Goal: Information Seeking & Learning: Learn about a topic

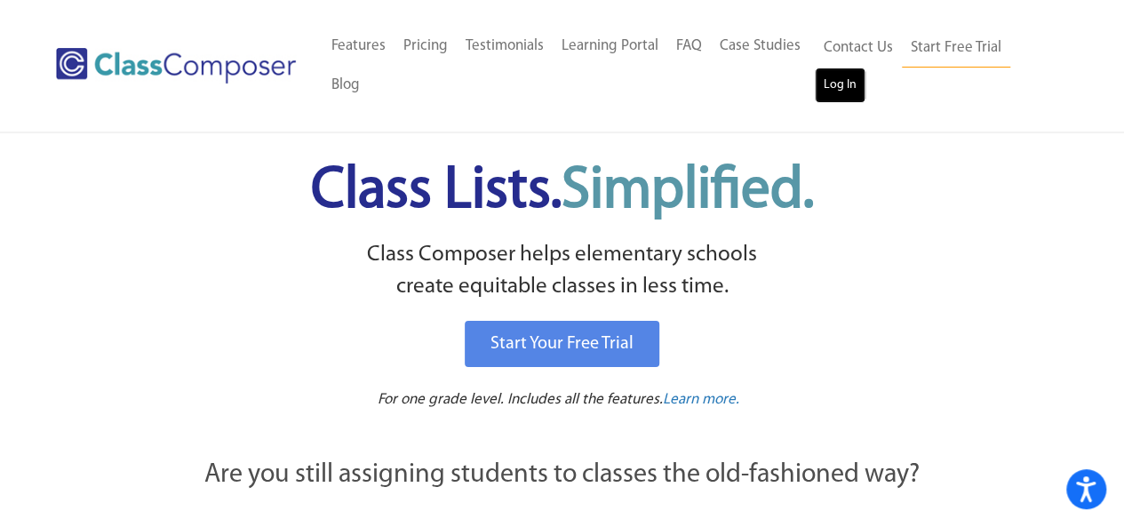
click at [830, 82] on link "Log In" at bounding box center [840, 86] width 51 height 36
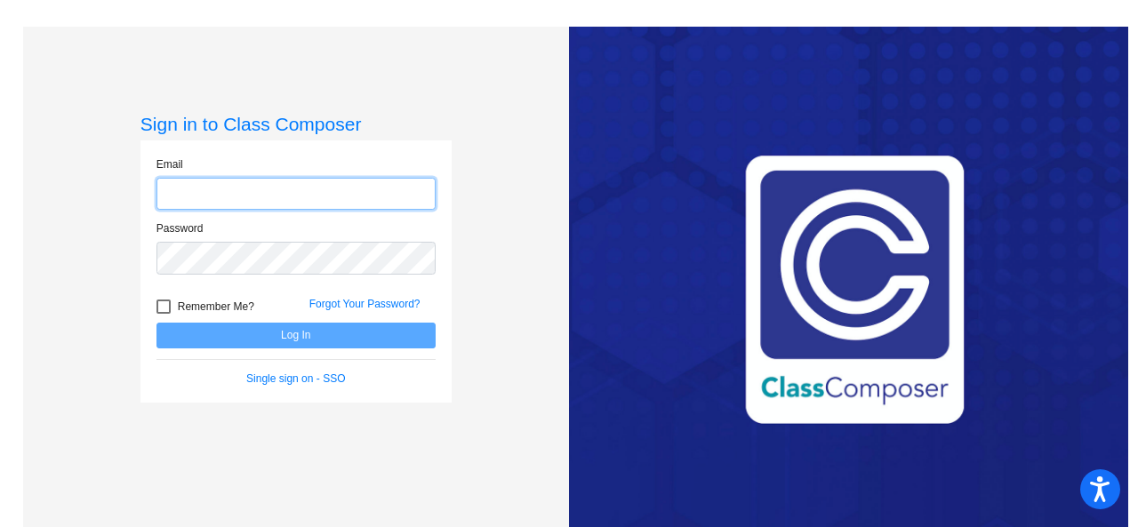
type input "hagadonew@crcsd.org"
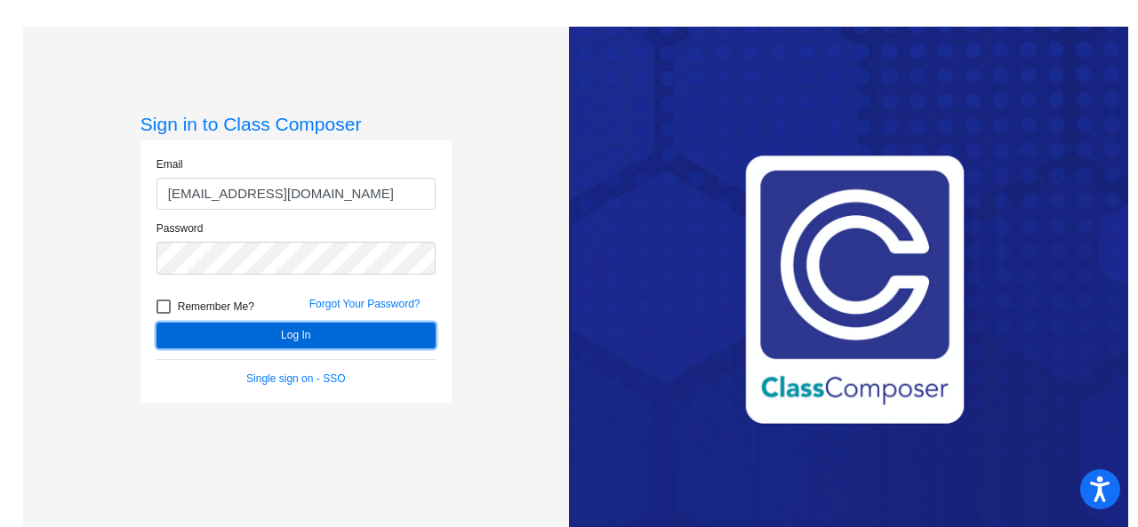
click at [239, 332] on button "Log In" at bounding box center [295, 336] width 279 height 26
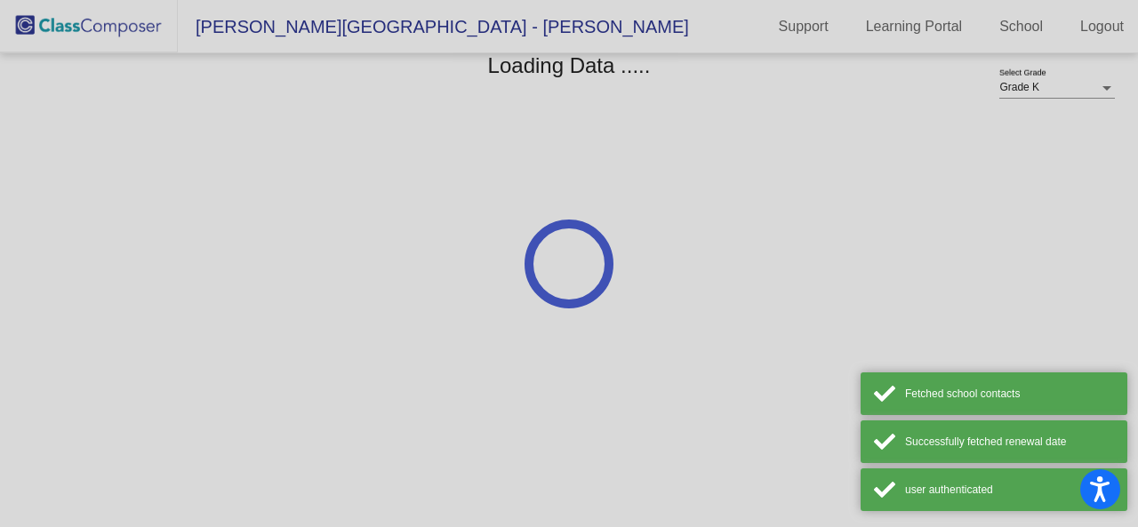
click at [239, 332] on div at bounding box center [569, 263] width 1138 height 527
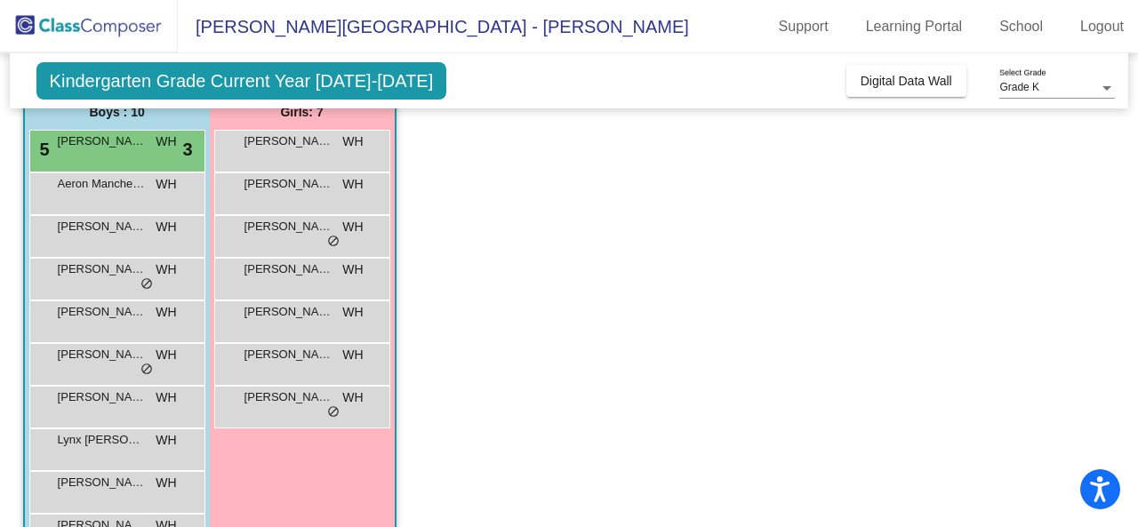
scroll to position [165, 0]
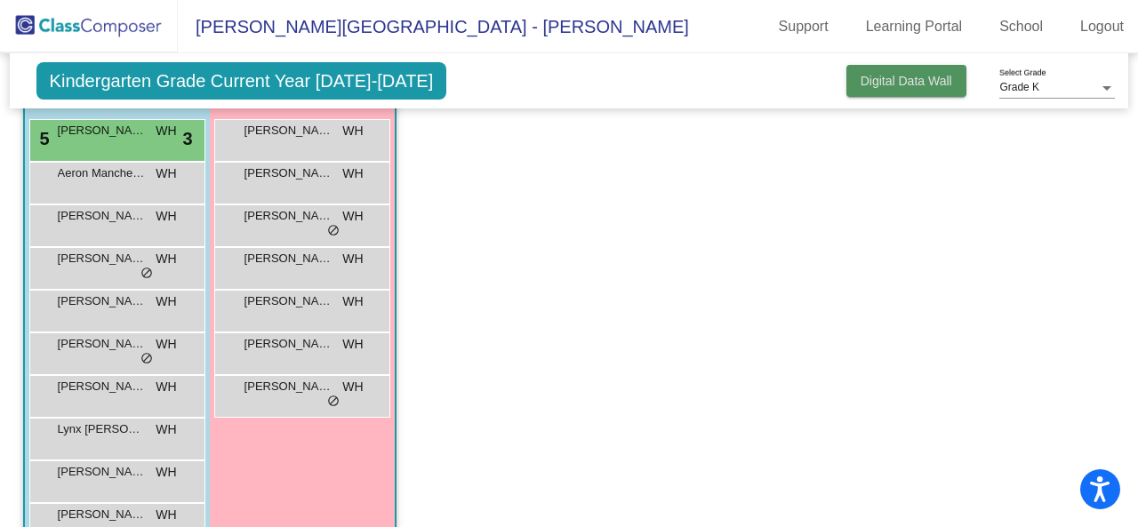
click at [917, 91] on button "Digital Data Wall" at bounding box center [906, 81] width 120 height 32
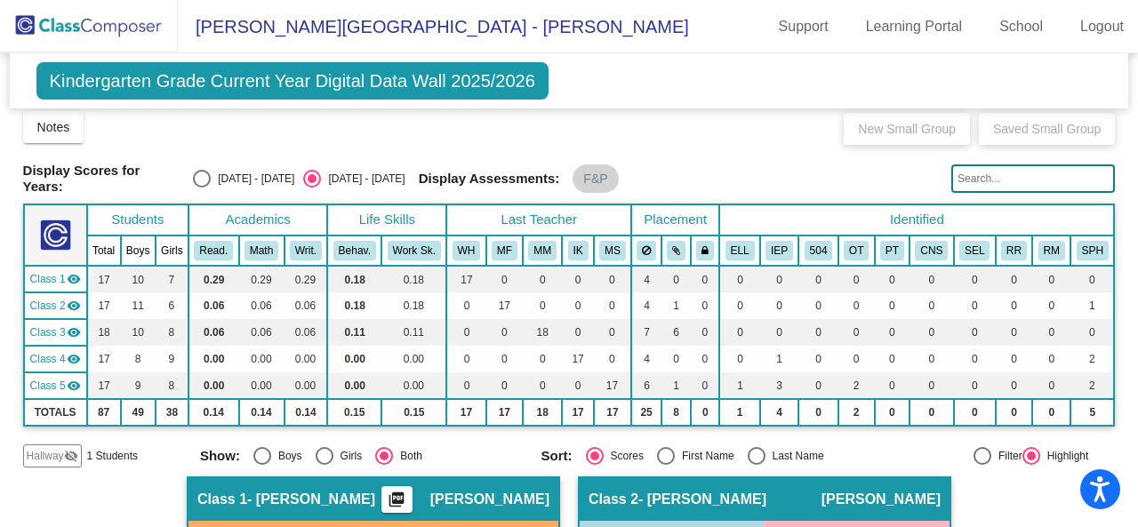
scroll to position [0, 0]
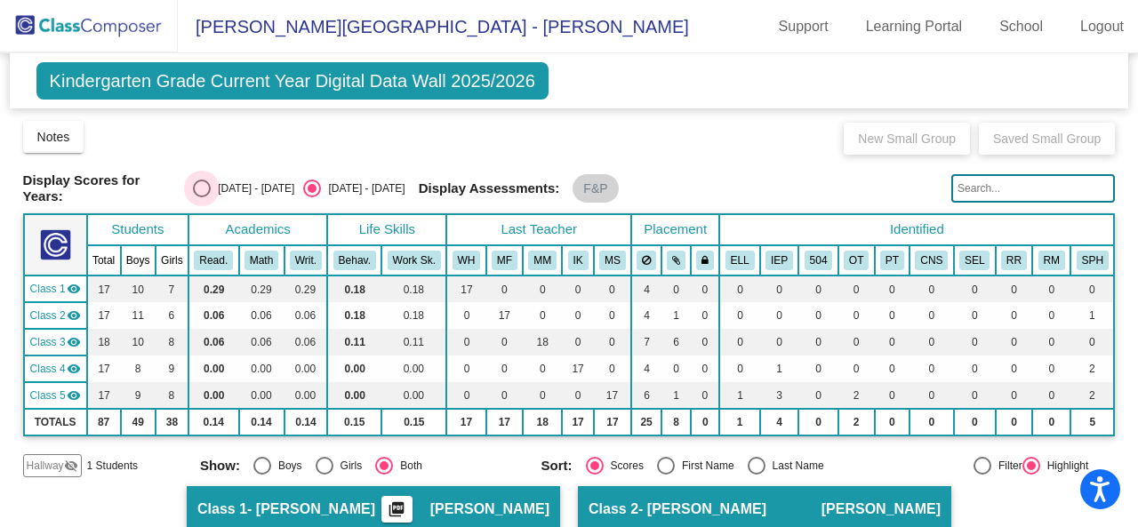
click at [234, 186] on div "2024 - 2025" at bounding box center [253, 188] width 84 height 16
click at [202, 197] on input "2024 - 2025" at bounding box center [201, 197] width 1 height 1
radio input "true"
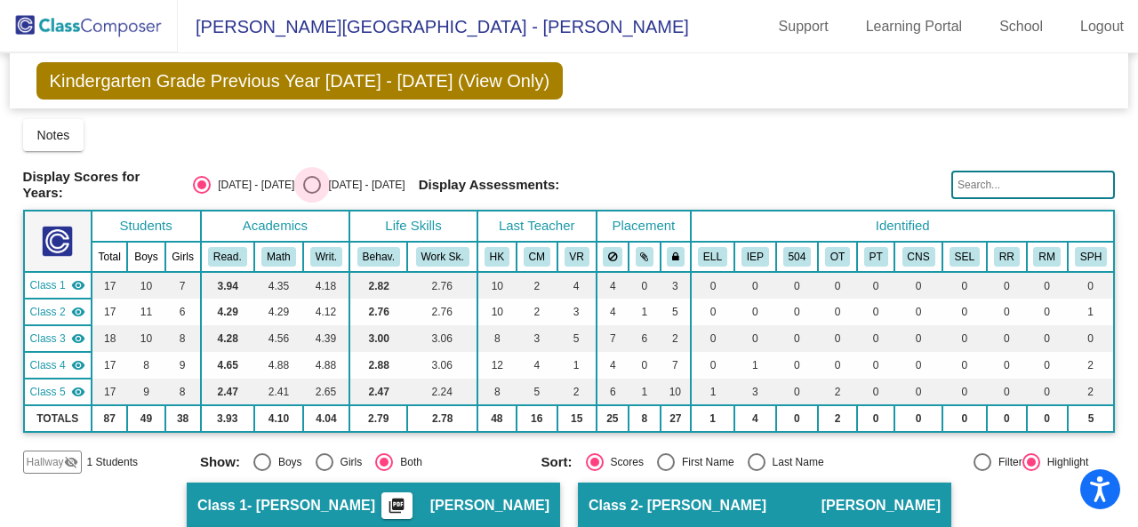
click at [336, 179] on div "2025 - 2026" at bounding box center [363, 185] width 84 height 16
click at [312, 194] on input "2025 - 2026" at bounding box center [311, 194] width 1 height 1
radio input "true"
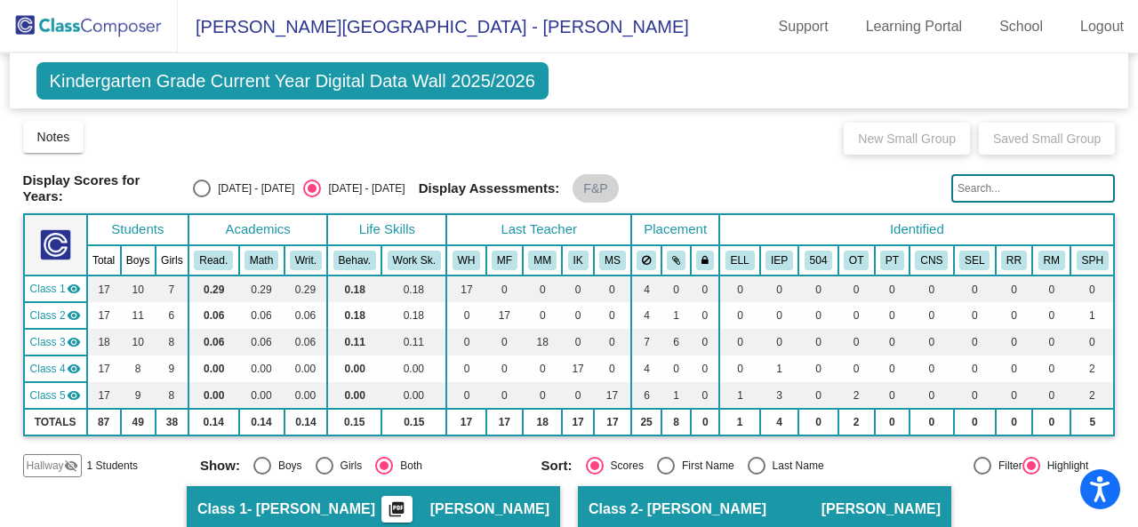
click at [50, 282] on span "Class 1" at bounding box center [48, 289] width 36 height 16
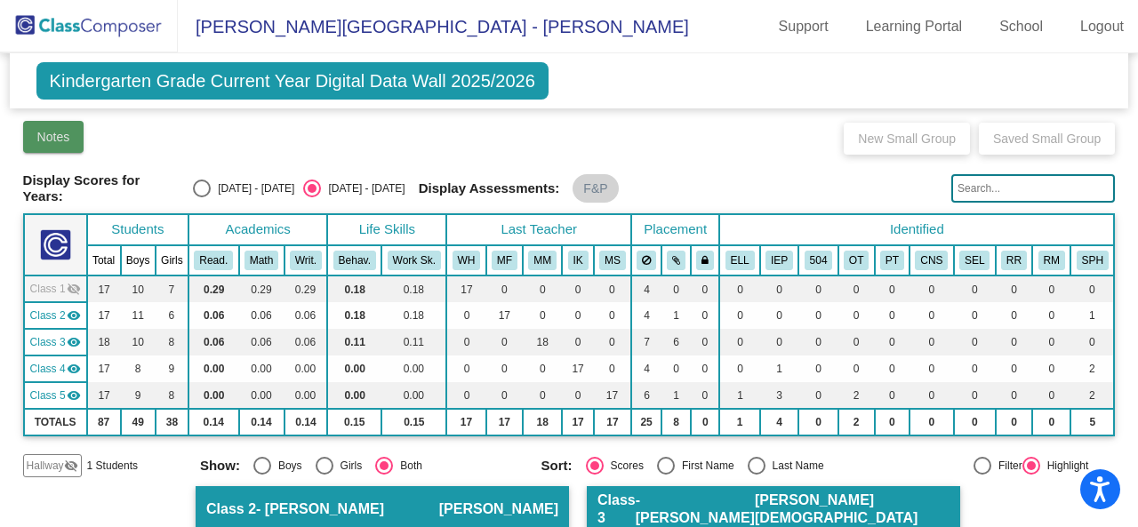
click at [53, 140] on span "Notes" at bounding box center [53, 137] width 33 height 14
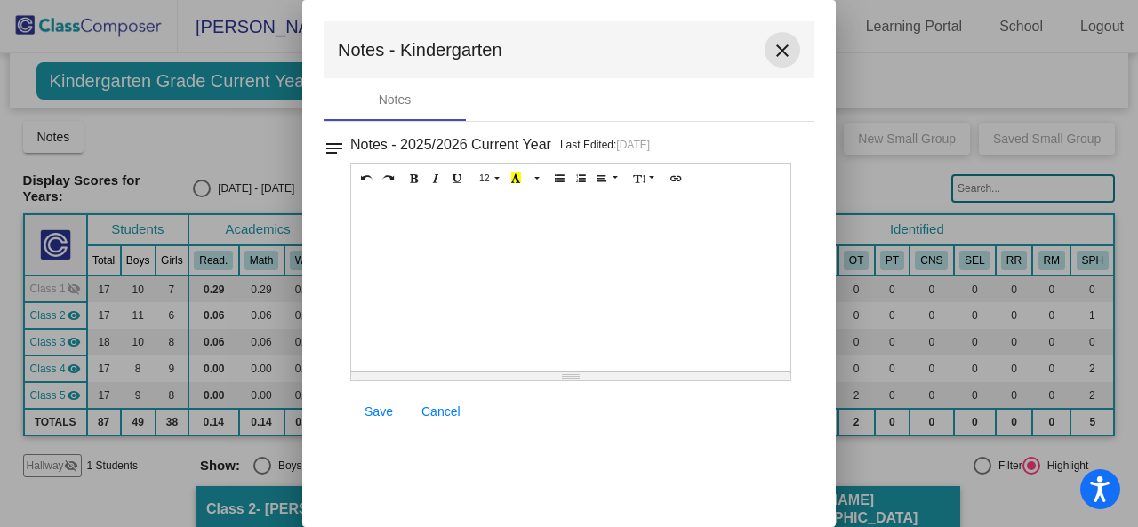
click at [780, 45] on mat-icon "close" at bounding box center [782, 50] width 21 height 21
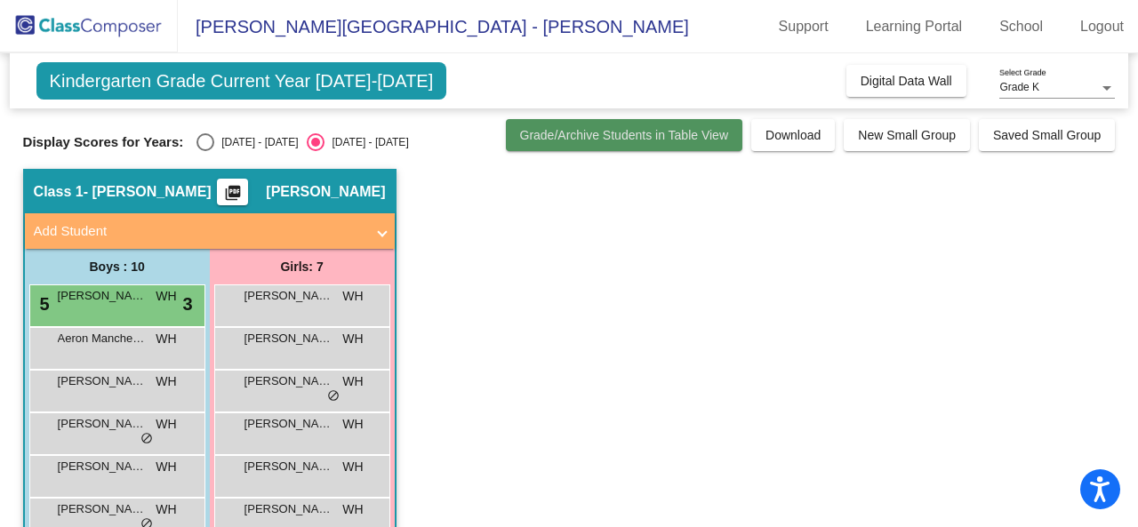
click at [677, 147] on button "Grade/Archive Students in Table View" at bounding box center [624, 135] width 237 height 32
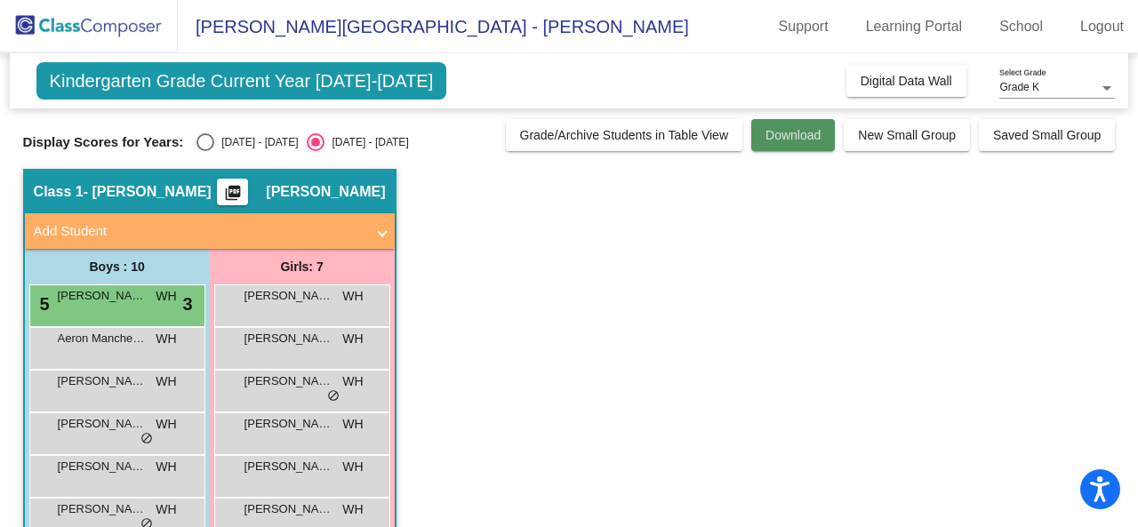
click at [751, 132] on button "Download" at bounding box center [793, 135] width 84 height 32
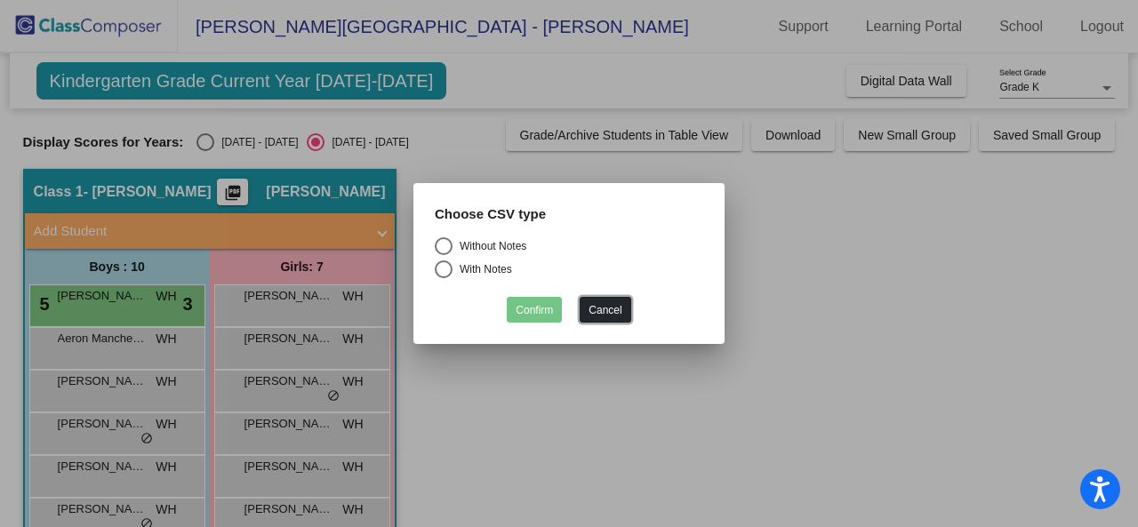
click at [612, 302] on button "Cancel" at bounding box center [605, 310] width 51 height 26
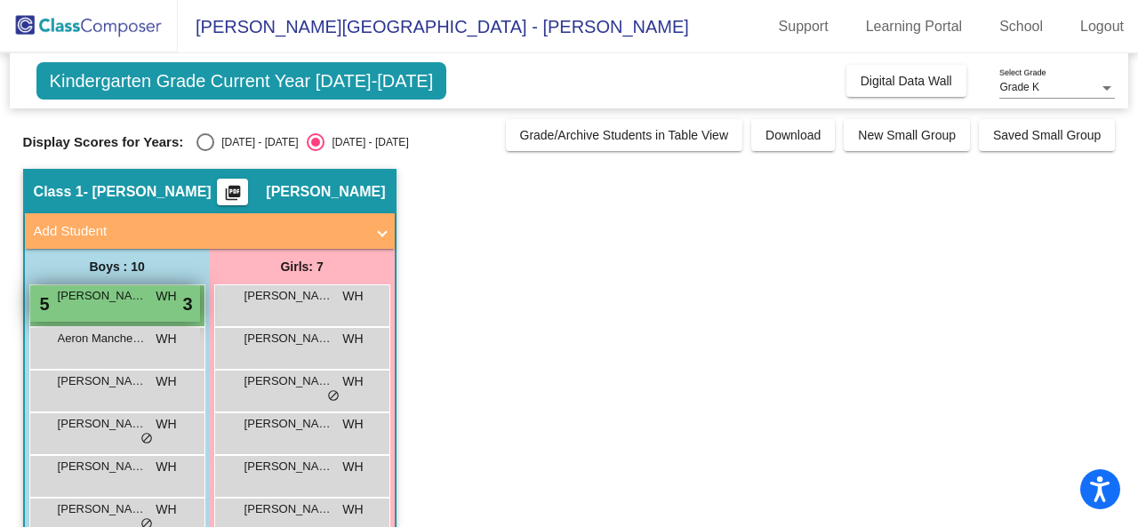
click at [68, 289] on span "Liam Gohde" at bounding box center [102, 296] width 89 height 18
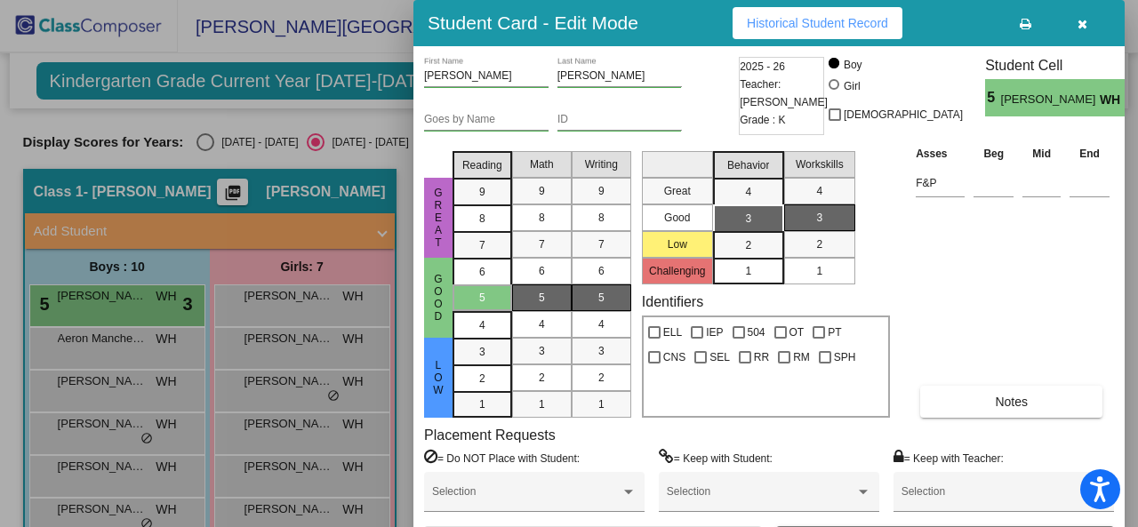
drag, startPoint x: 1131, startPoint y: 100, endPoint x: 1137, endPoint y: 236, distance: 136.1
click at [1137, 236] on div at bounding box center [569, 263] width 1138 height 527
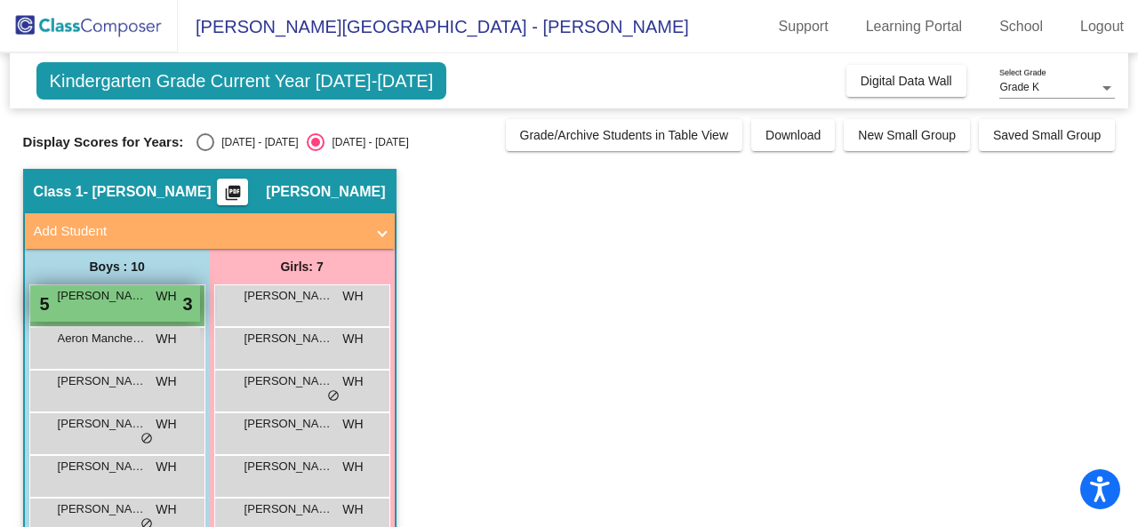
click at [127, 316] on div "5 Liam Gohde WH lock do_not_disturb_alt 3" at bounding box center [115, 303] width 170 height 36
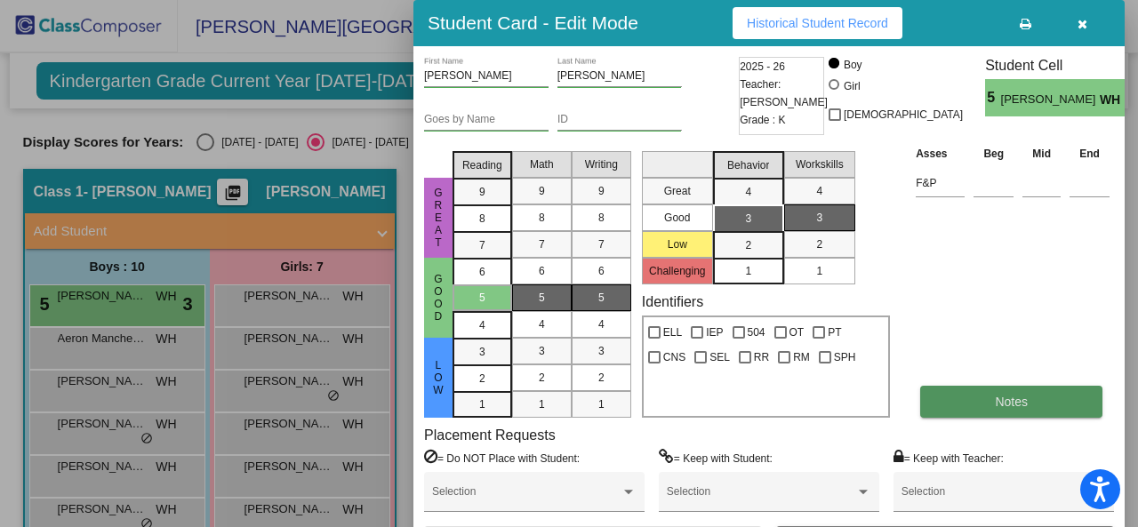
click at [1038, 403] on button "Notes" at bounding box center [1011, 402] width 182 height 32
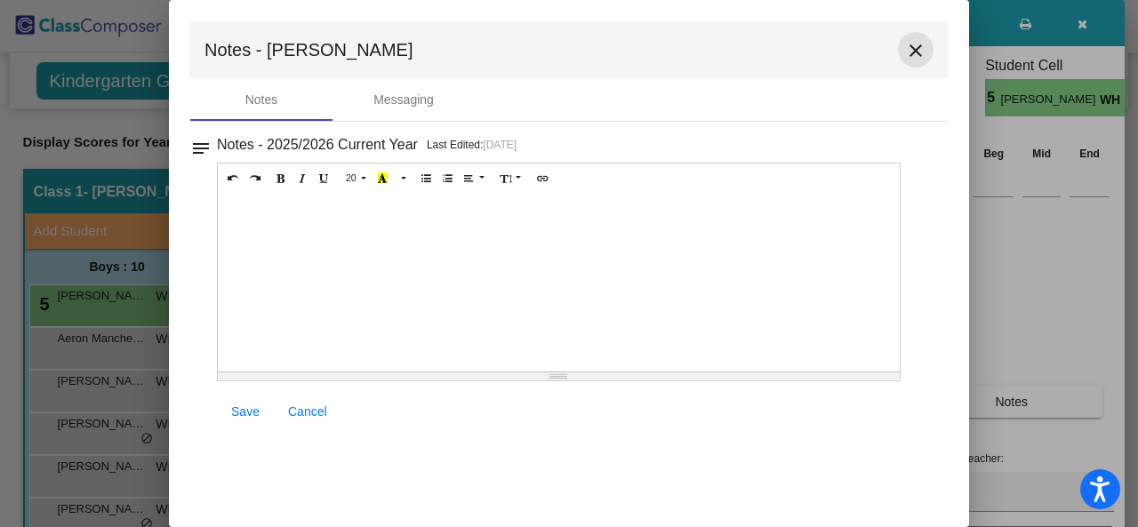
click at [924, 50] on mat-icon "close" at bounding box center [915, 50] width 21 height 21
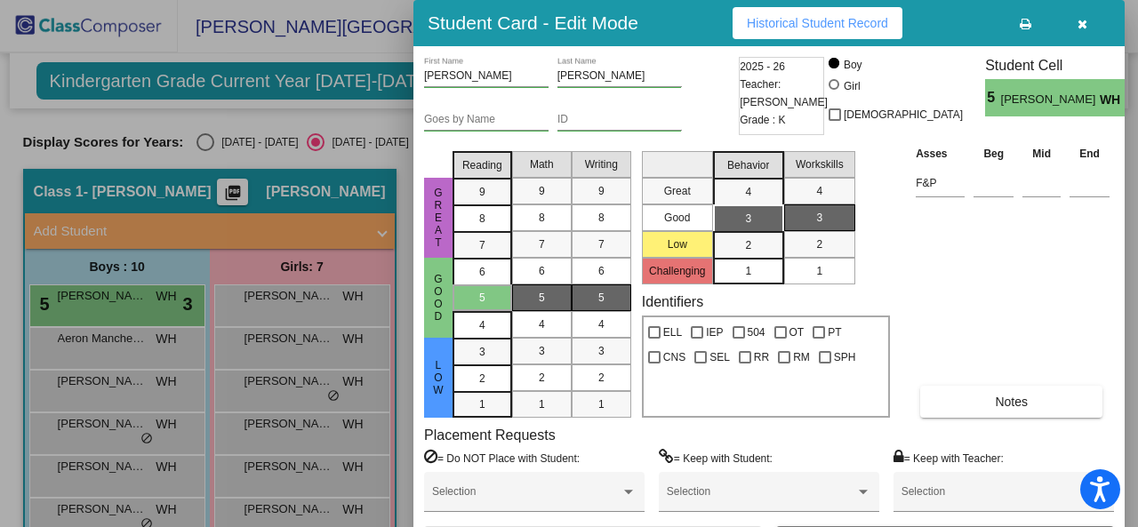
click at [903, 234] on div "Great Good Low Reading 9 8 7 6 5 4 3 2 1 Math 9 8 7 6 5 4 3 2 1 Writing 9 8 7 6…" at bounding box center [769, 281] width 690 height 274
click at [820, 31] on button "Historical Student Record" at bounding box center [817, 23] width 170 height 32
click at [94, 347] on div at bounding box center [569, 263] width 1138 height 527
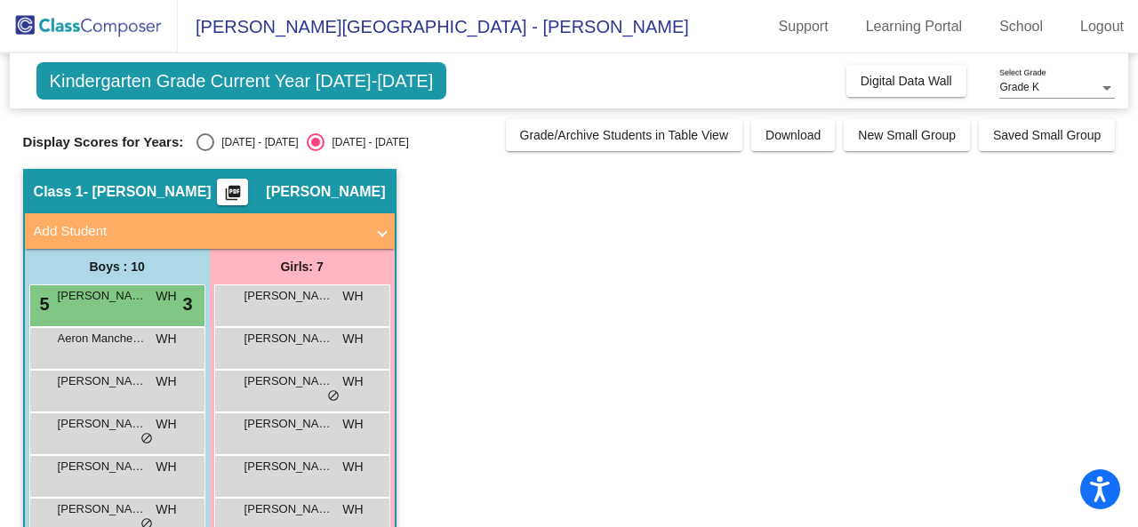
click at [94, 347] on div "Aeron Manchester WH lock do_not_disturb_alt" at bounding box center [115, 346] width 170 height 36
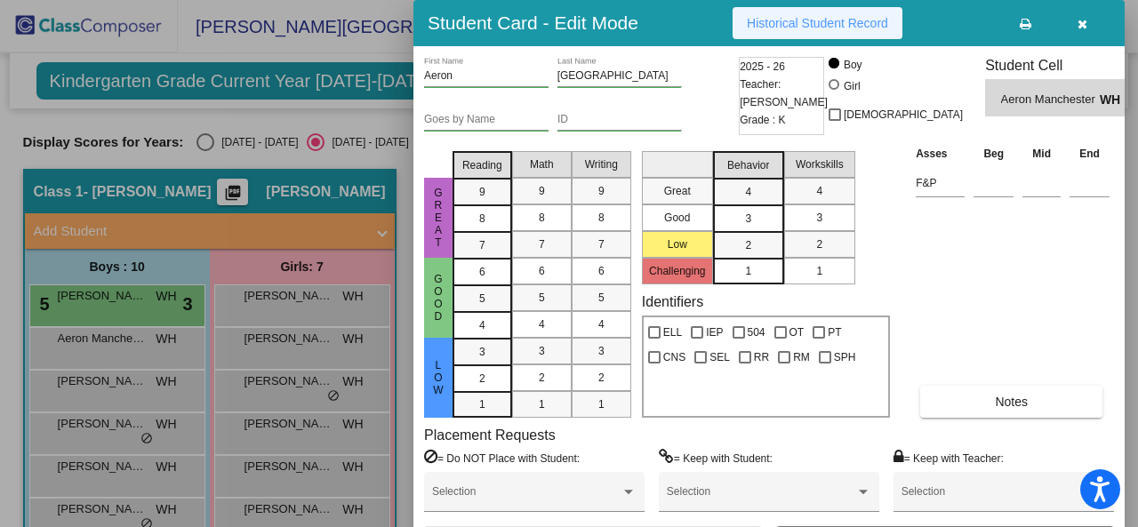
click at [782, 35] on button "Historical Student Record" at bounding box center [817, 23] width 170 height 32
click at [126, 394] on div at bounding box center [569, 263] width 1138 height 527
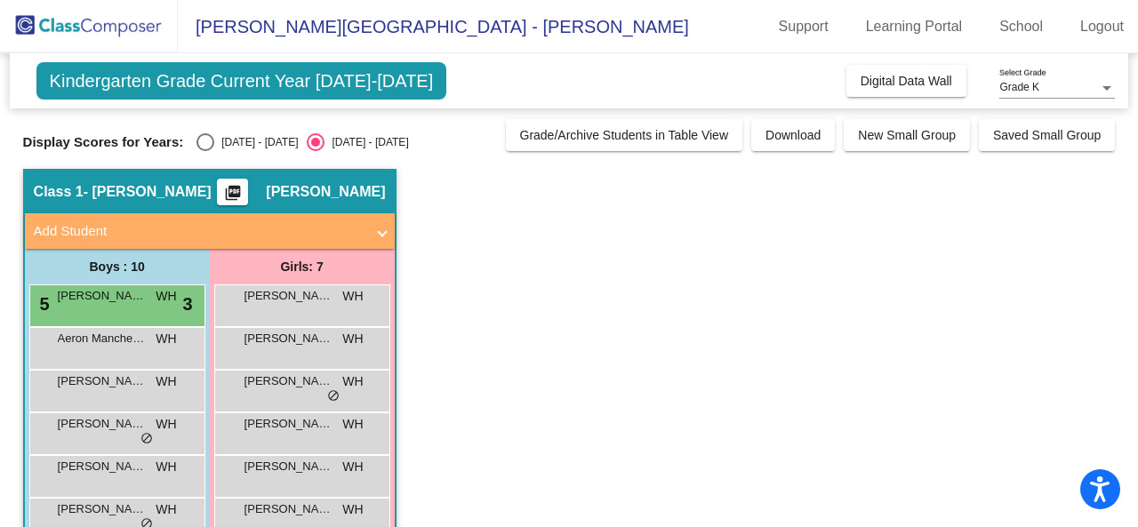
click at [126, 394] on div "Anthony Landauer WH lock do_not_disturb_alt" at bounding box center [115, 389] width 170 height 36
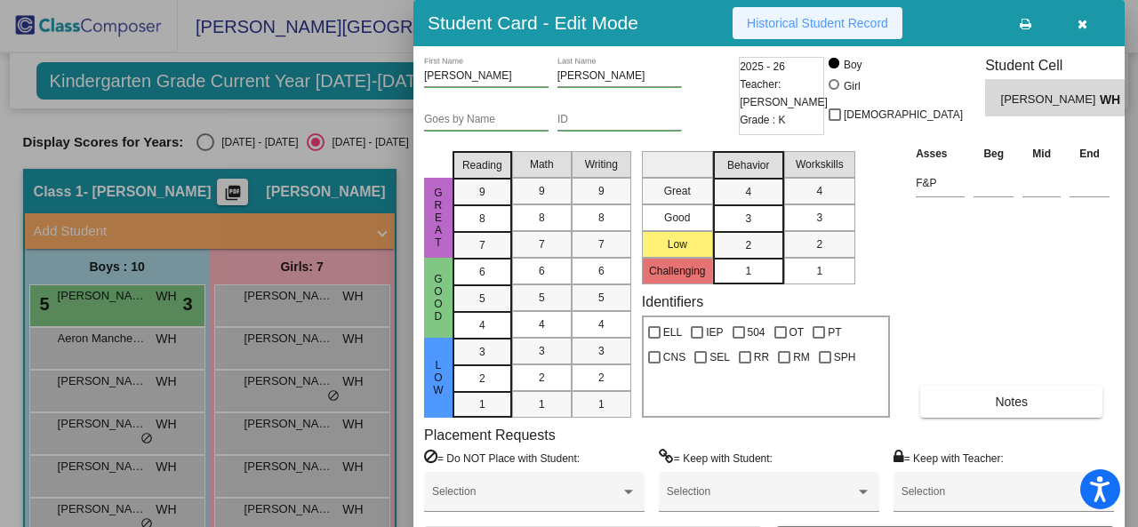
click at [748, 20] on span "Historical Student Record" at bounding box center [817, 23] width 141 height 14
click at [124, 415] on div at bounding box center [569, 263] width 1138 height 527
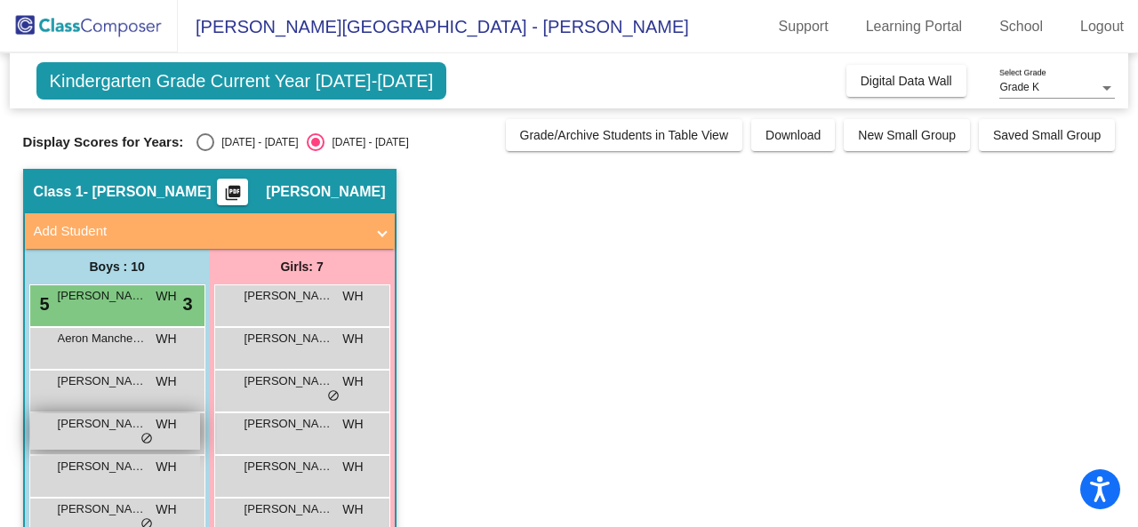
click at [113, 438] on div "Arthur Hayes WH lock do_not_disturb_alt" at bounding box center [115, 431] width 170 height 36
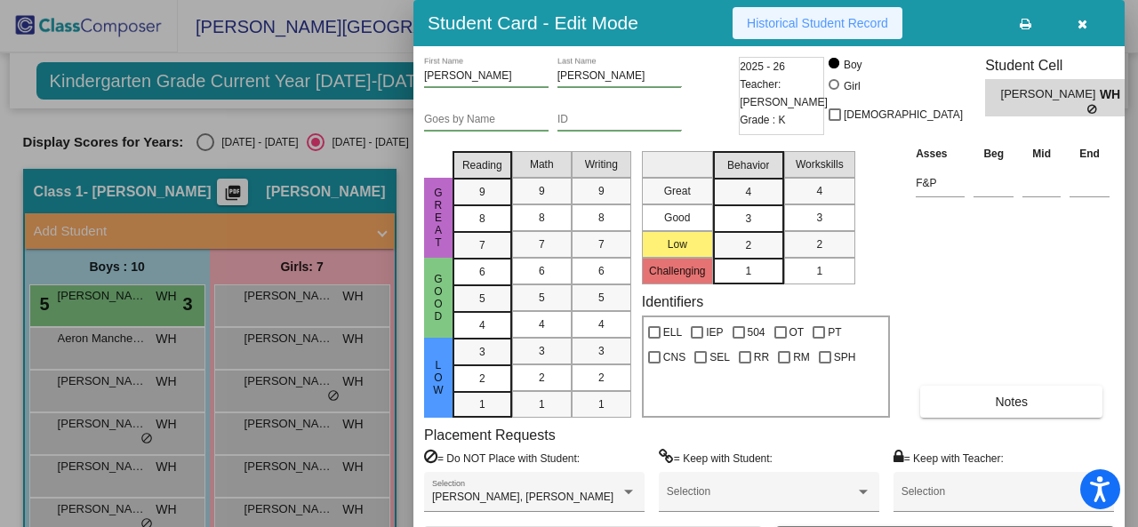
click at [814, 28] on span "Historical Student Record" at bounding box center [817, 23] width 141 height 14
click at [99, 470] on div at bounding box center [569, 263] width 1138 height 527
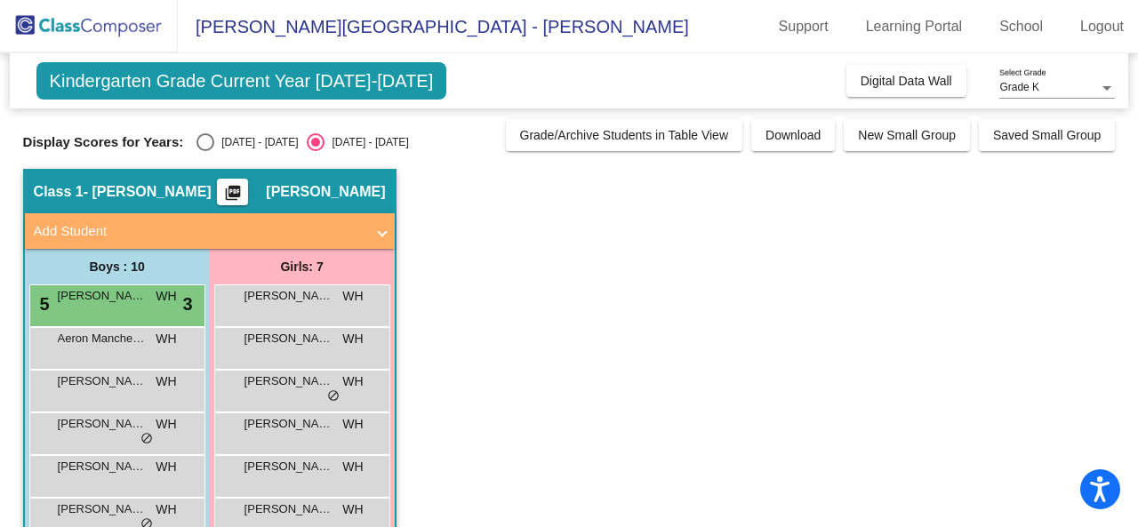
click at [99, 470] on span "Evan Baumes" at bounding box center [102, 467] width 89 height 18
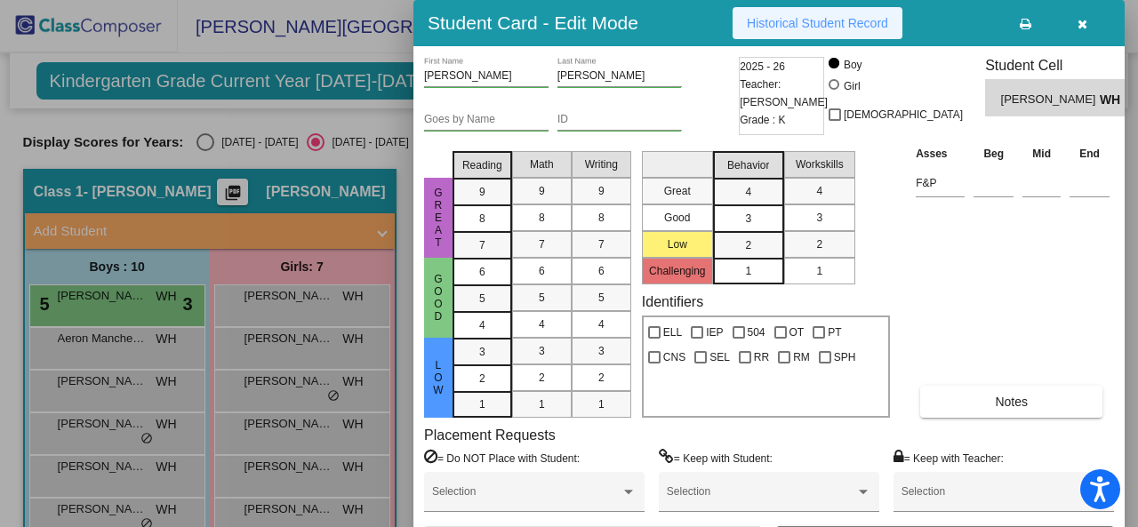
click at [850, 21] on span "Historical Student Record" at bounding box center [817, 23] width 141 height 14
click at [135, 512] on div at bounding box center [569, 263] width 1138 height 527
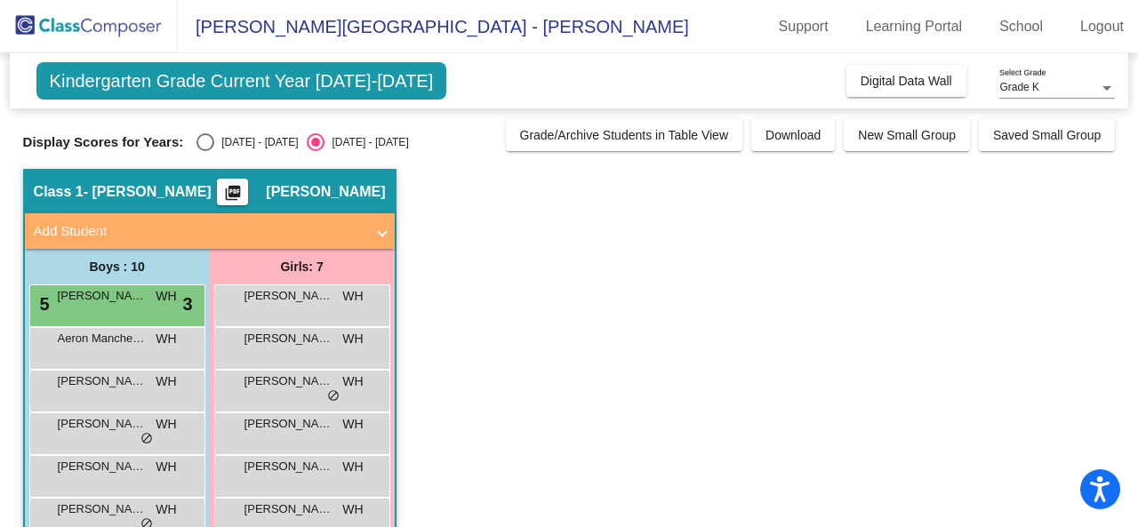
click at [135, 512] on span "Harrison Dolinsky" at bounding box center [102, 509] width 89 height 18
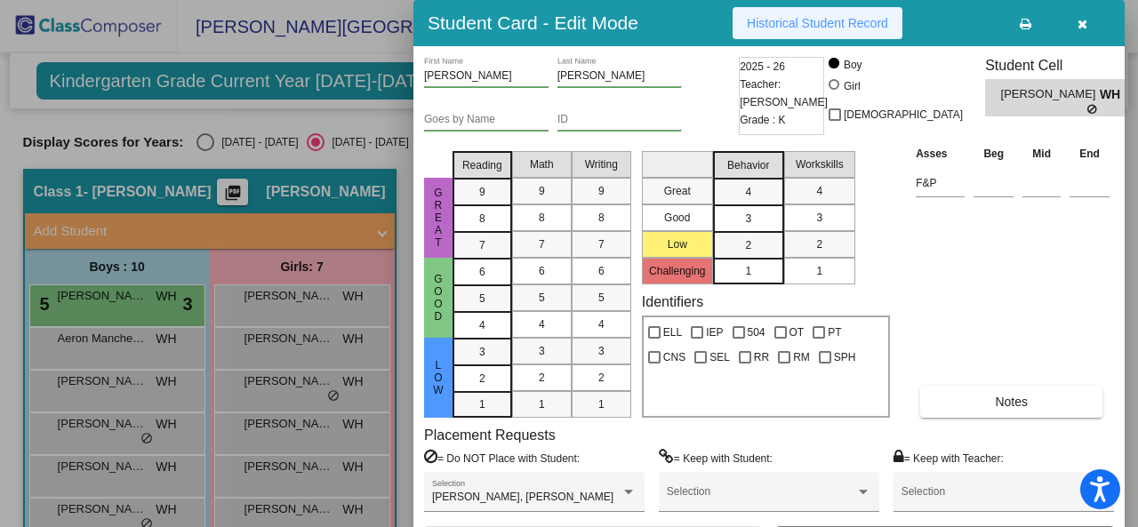
click at [771, 31] on button "Historical Student Record" at bounding box center [817, 23] width 170 height 32
click at [295, 436] on div at bounding box center [569, 263] width 1138 height 527
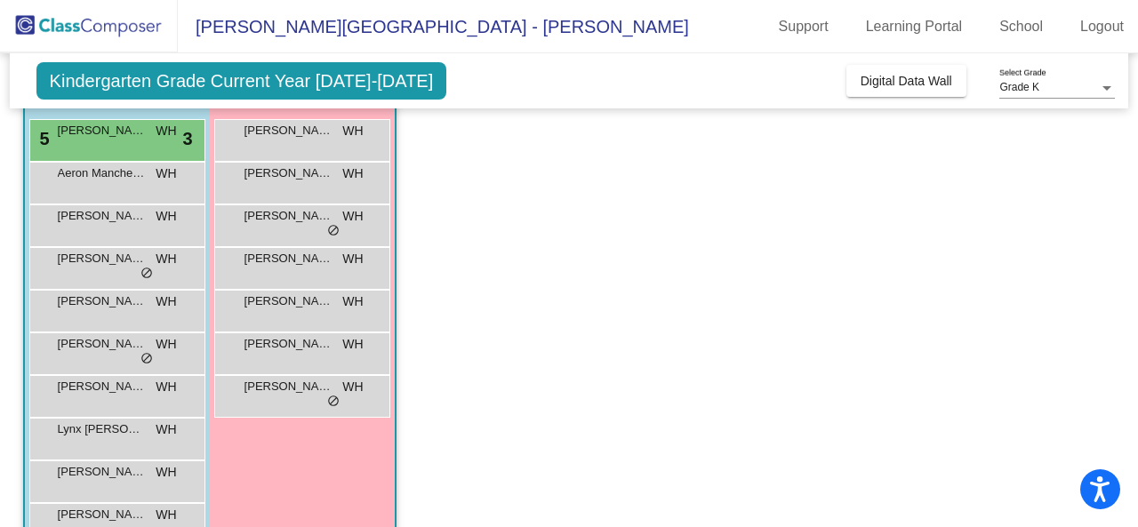
scroll to position [166, 0]
click at [90, 509] on span "Salvatore Vanburen" at bounding box center [102, 514] width 89 height 18
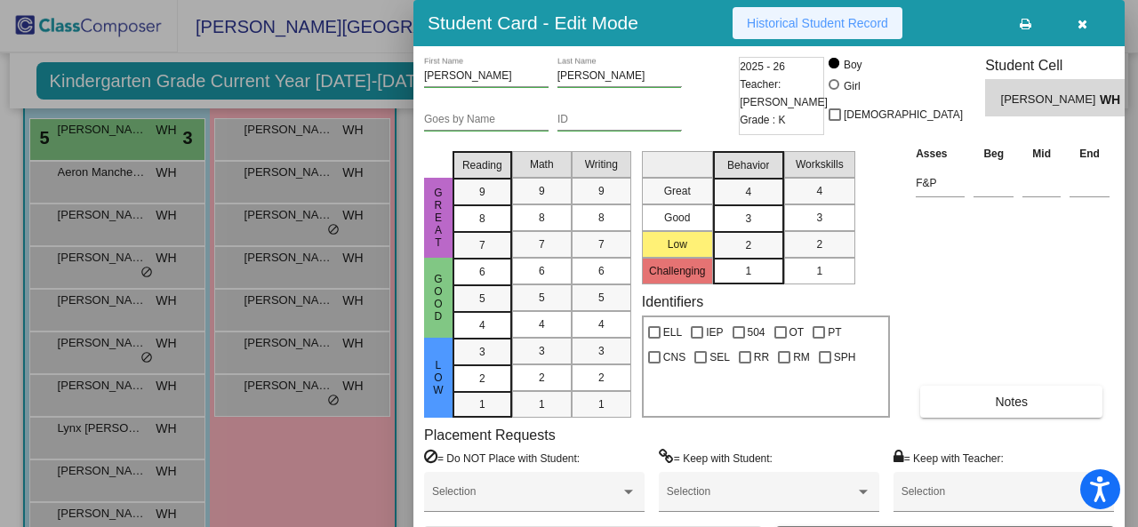
click at [814, 24] on span "Historical Student Record" at bounding box center [817, 23] width 141 height 14
click at [84, 471] on div at bounding box center [569, 263] width 1138 height 527
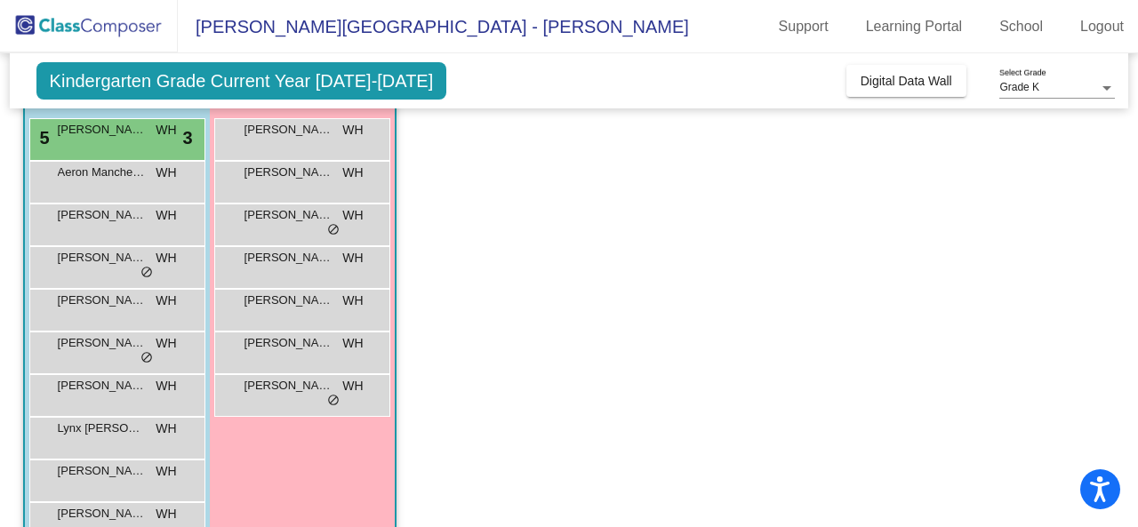
click at [84, 471] on span "Montgomery Rivera Lee" at bounding box center [102, 471] width 89 height 18
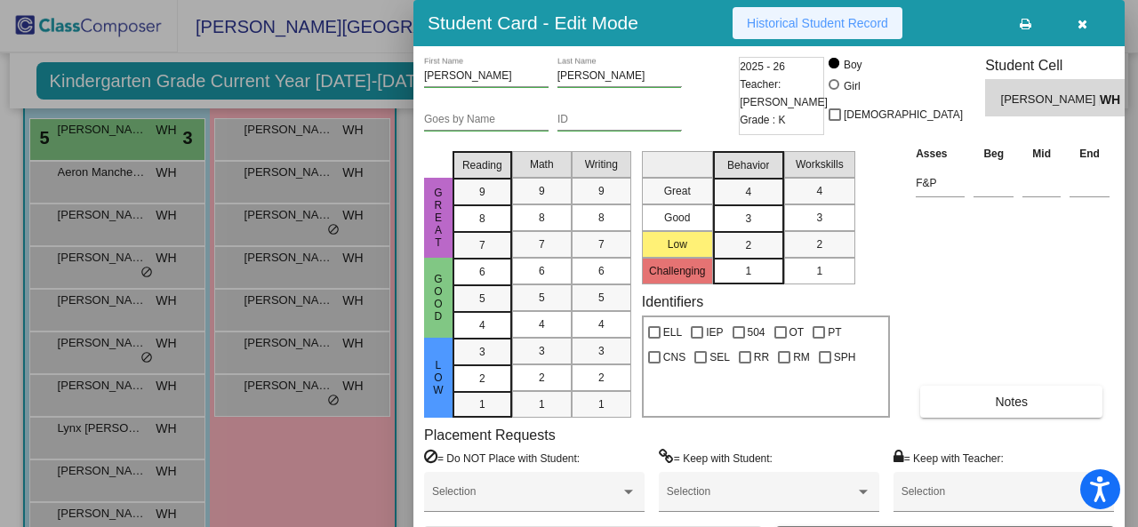
click at [778, 28] on span "Historical Student Record" at bounding box center [817, 23] width 141 height 14
click at [295, 133] on div at bounding box center [569, 263] width 1138 height 527
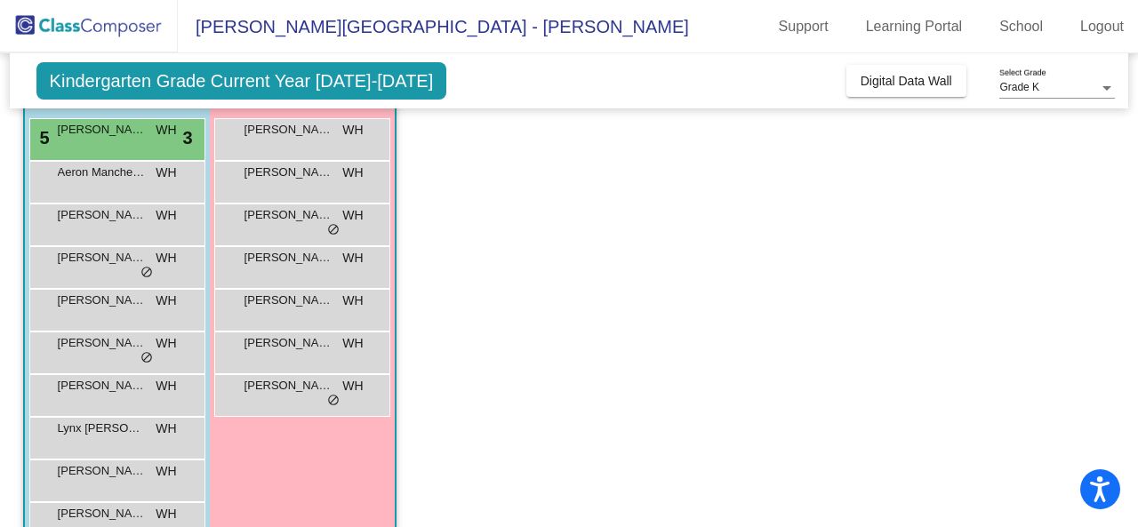
click at [295, 133] on span "Annabeth McGrath" at bounding box center [288, 130] width 89 height 18
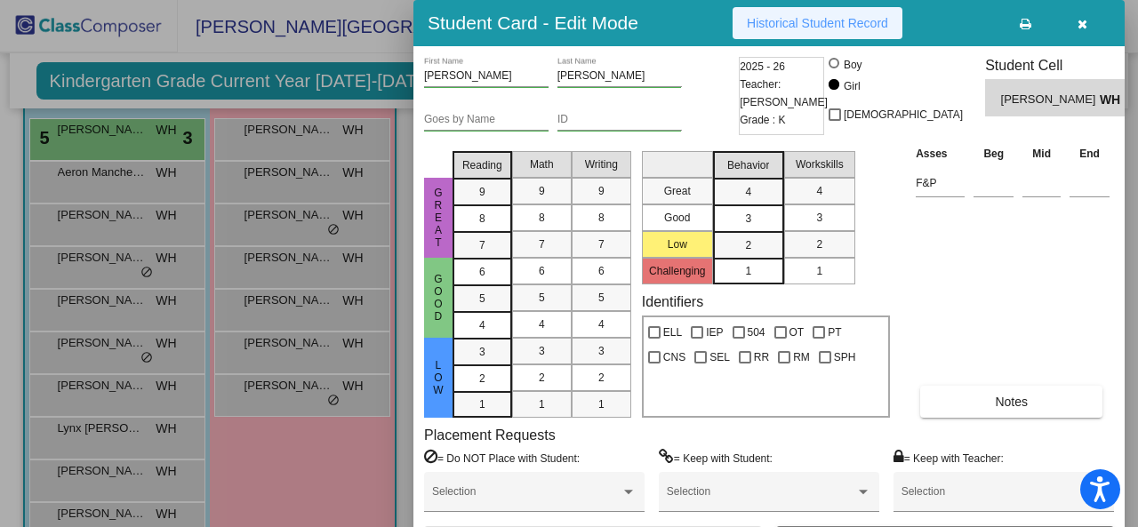
click at [814, 36] on button "Historical Student Record" at bounding box center [817, 23] width 170 height 32
click at [236, 188] on div at bounding box center [569, 263] width 1138 height 527
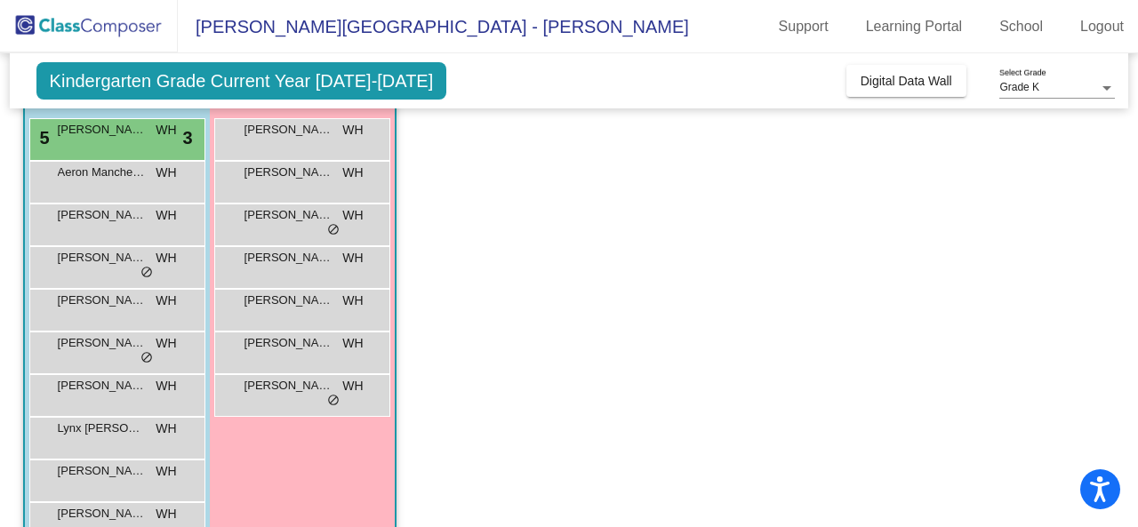
click at [236, 188] on div "Annmarie Trossbach WH lock do_not_disturb_alt" at bounding box center [302, 180] width 170 height 36
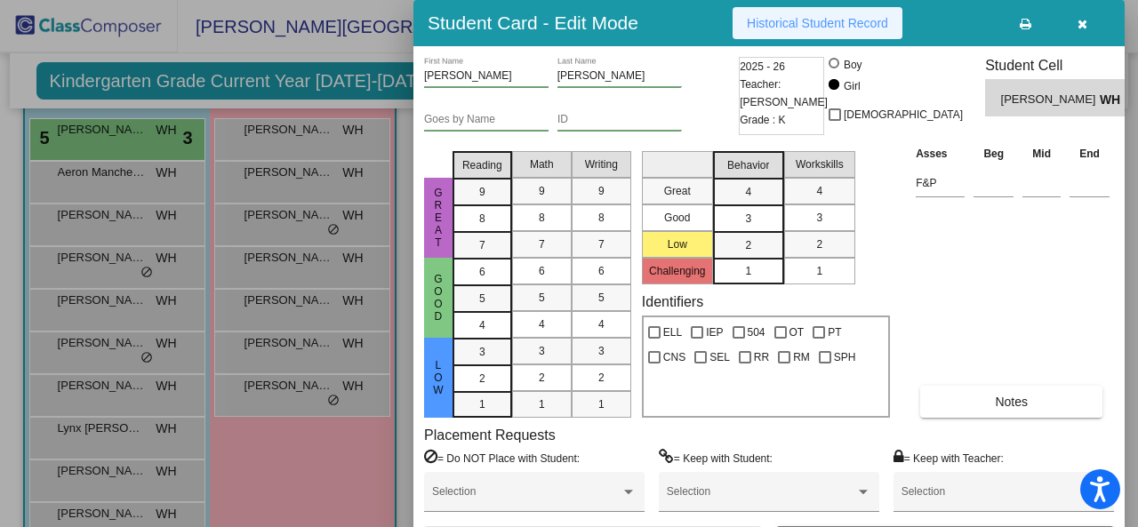
click at [741, 22] on button "Historical Student Record" at bounding box center [817, 23] width 170 height 32
